Goal: Transaction & Acquisition: Purchase product/service

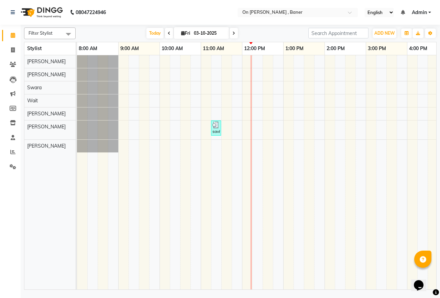
click at [236, 78] on div "savita vaema, TK01, 11:15 AM-11:30 AM, Hair - Hair Wash ([DEMOGRAPHIC_DATA])" at bounding box center [386, 172] width 619 height 234
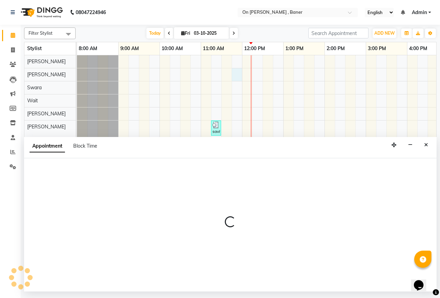
select select "9050"
select select "tentative"
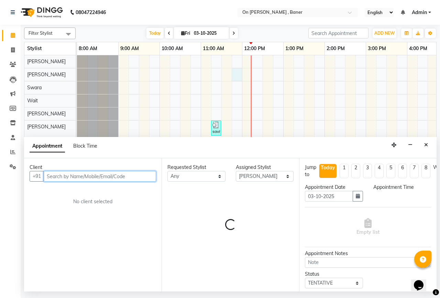
select select "705"
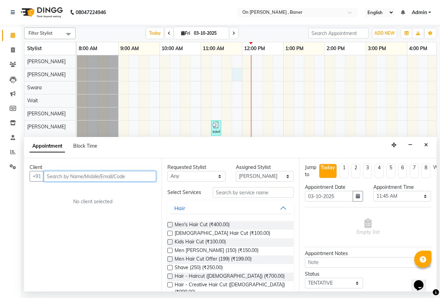
click at [94, 177] on input "text" at bounding box center [100, 176] width 112 height 11
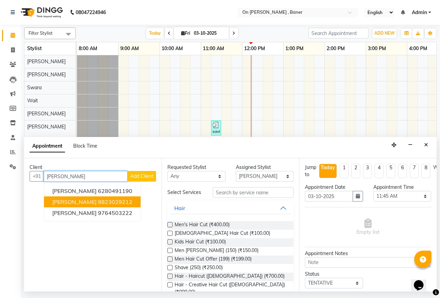
click at [95, 204] on span "[PERSON_NAME]" at bounding box center [74, 202] width 44 height 7
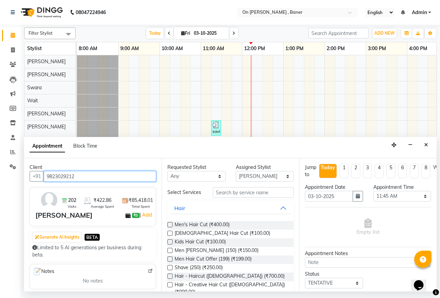
type input "9823029212"
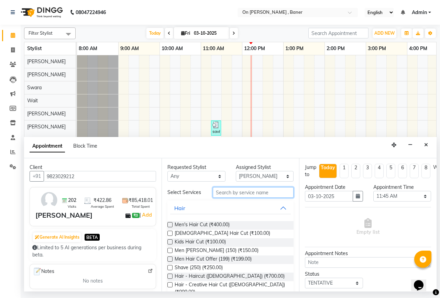
click at [251, 195] on input "text" at bounding box center [253, 192] width 81 height 11
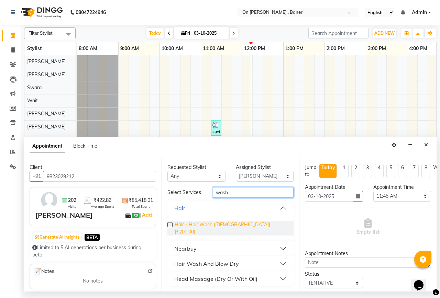
type input "wash"
click at [237, 224] on span "Hair - Hair Wash ([DEMOGRAPHIC_DATA]) (₹200.00)" at bounding box center [231, 228] width 113 height 14
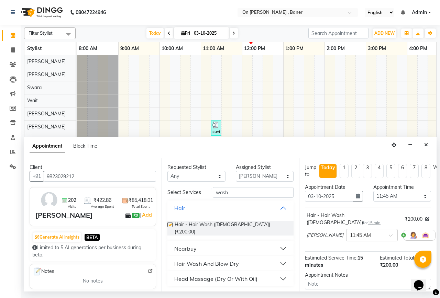
checkbox input "false"
click at [233, 196] on input "wash" at bounding box center [253, 192] width 81 height 11
type input "w"
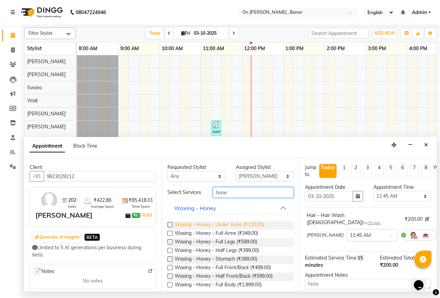
type input "hone"
click at [249, 230] on span "Waxing - Honey - Under Arms (₹120.00)" at bounding box center [219, 225] width 89 height 9
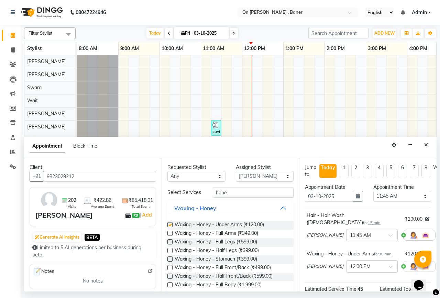
checkbox input "false"
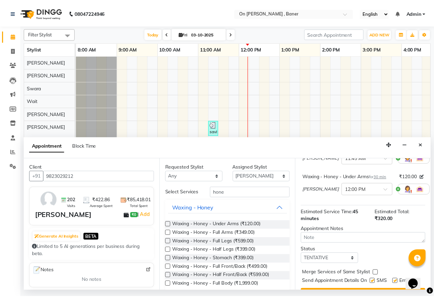
scroll to position [92, 0]
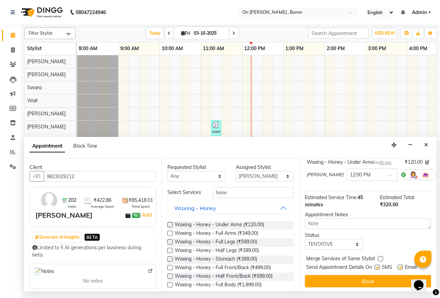
click at [378, 265] on label at bounding box center [377, 267] width 5 height 5
click at [378, 266] on input "checkbox" at bounding box center [377, 268] width 4 height 4
checkbox input "false"
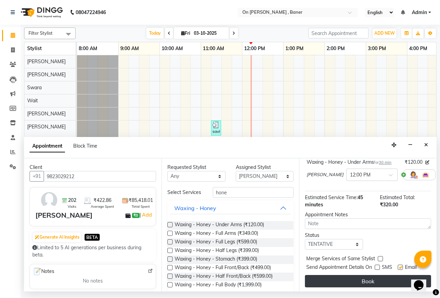
click at [375, 277] on button "Book" at bounding box center [368, 281] width 126 height 12
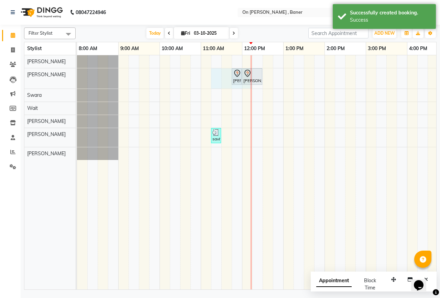
drag, startPoint x: 251, startPoint y: 80, endPoint x: 221, endPoint y: 83, distance: 30.4
click at [219, 83] on div "[PERSON_NAME], TK02, 11:45 AM-12:00 PM, Hair - Hair Wash ([DEMOGRAPHIC_DATA]) […" at bounding box center [386, 172] width 619 height 234
select select "9050"
select select "675"
select select "tentative"
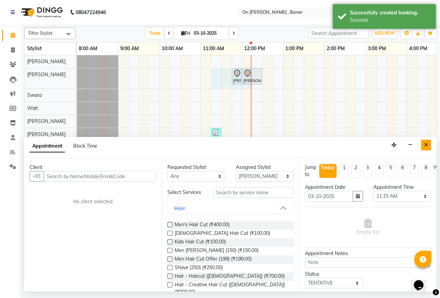
click at [426, 145] on icon "Close" at bounding box center [426, 145] width 4 height 5
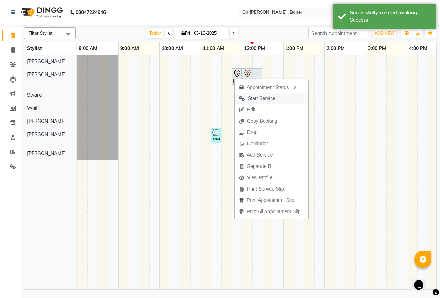
click at [265, 97] on span "Start Service" at bounding box center [261, 98] width 27 height 7
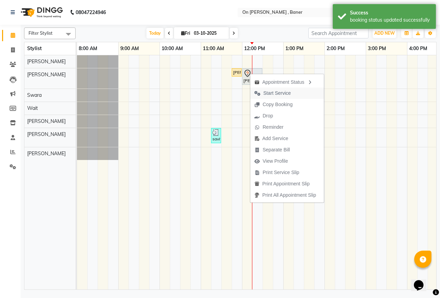
click at [272, 93] on span "Start Service" at bounding box center [276, 93] width 27 height 7
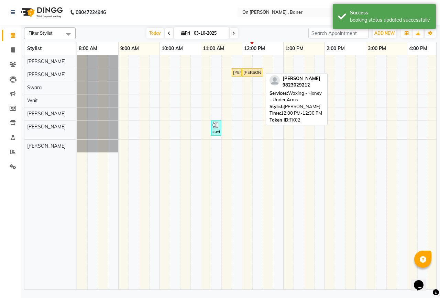
click at [253, 74] on div "[PERSON_NAME], TK02, 12:00 PM-12:30 PM, Waxing - Honey - Under Arms" at bounding box center [252, 72] width 19 height 6
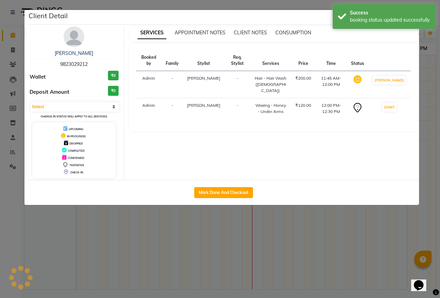
select select "1"
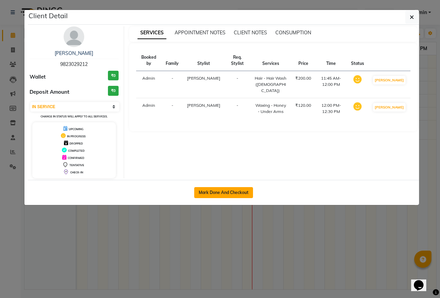
click at [231, 191] on button "Mark Done And Checkout" at bounding box center [223, 192] width 59 height 11
select select "632"
select select "service"
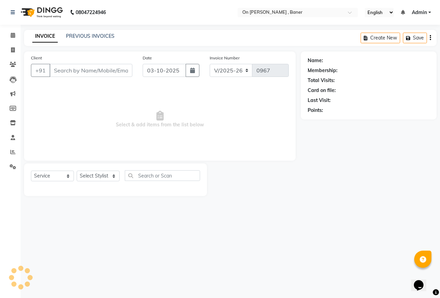
type input "9823029212"
select select "9050"
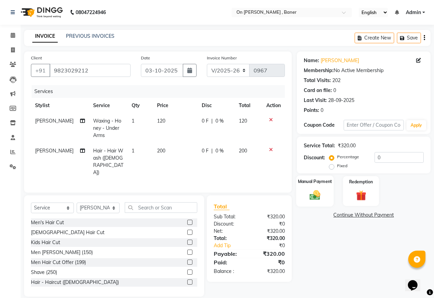
click at [324, 194] on div "Manual Payment" at bounding box center [314, 191] width 37 height 31
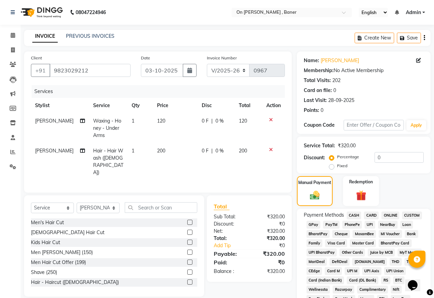
click at [174, 147] on td "200" at bounding box center [175, 161] width 45 height 37
select select "9050"
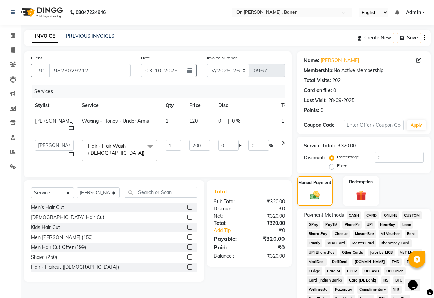
click at [185, 122] on td "120" at bounding box center [199, 124] width 29 height 23
select select "9050"
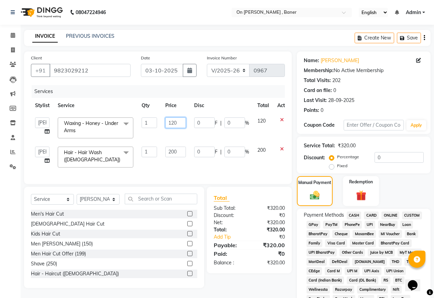
click at [180, 122] on input "120" at bounding box center [175, 123] width 21 height 11
type input "100"
click at [181, 150] on input "200" at bounding box center [175, 152] width 21 height 11
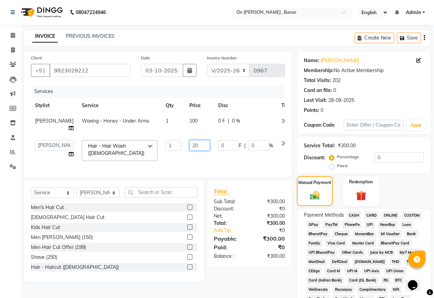
type input "2"
type input "150"
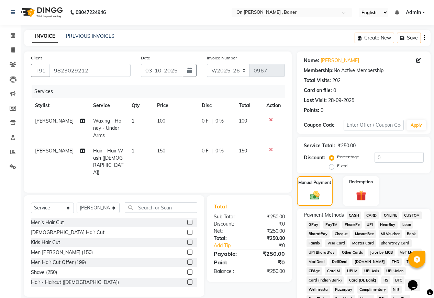
click at [212, 165] on div "Services Stylist Service Qty Price Disc Total Action [PERSON_NAME] Waxing - Hon…" at bounding box center [158, 135] width 254 height 101
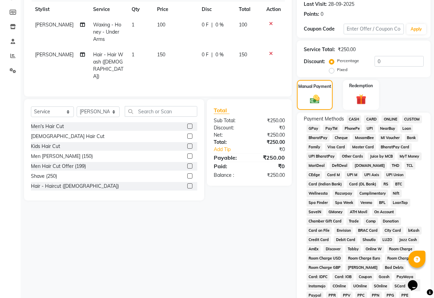
scroll to position [103, 0]
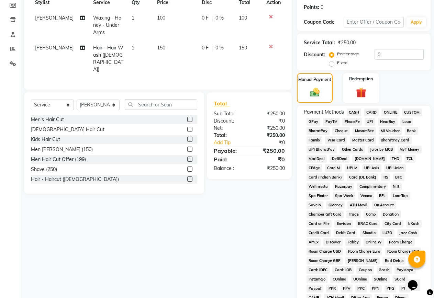
click at [347, 111] on span "CASH" at bounding box center [354, 113] width 15 height 8
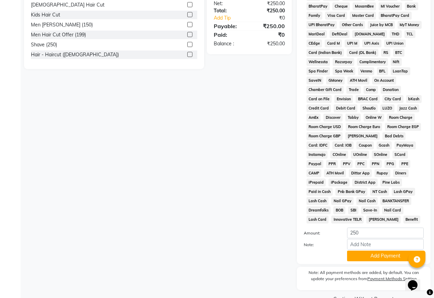
scroll to position [244, 0]
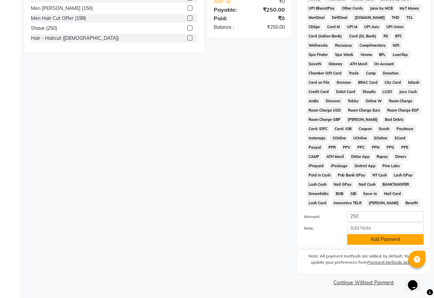
click at [384, 240] on button "Add Payment" at bounding box center [385, 239] width 77 height 11
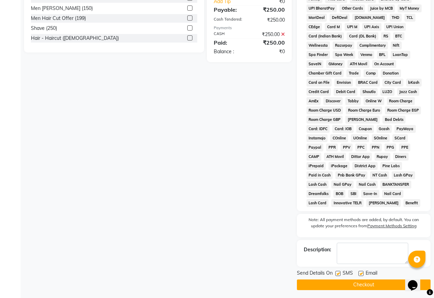
scroll to position [247, 0]
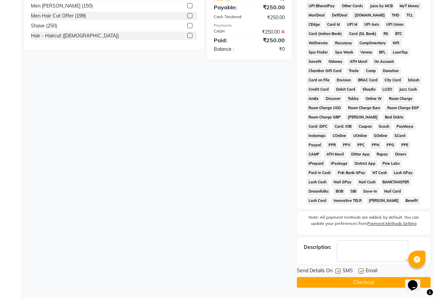
click at [338, 270] on label at bounding box center [337, 271] width 5 height 5
click at [338, 270] on input "checkbox" at bounding box center [337, 271] width 4 height 4
checkbox input "false"
click at [351, 287] on button "Checkout" at bounding box center [364, 282] width 134 height 11
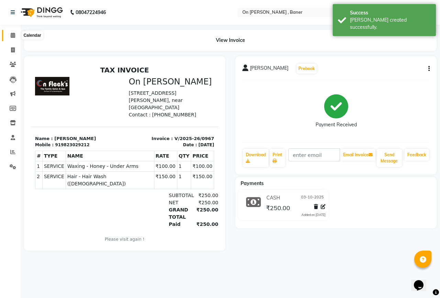
click at [15, 33] on icon at bounding box center [13, 35] width 4 height 5
